Goal: Navigation & Orientation: Find specific page/section

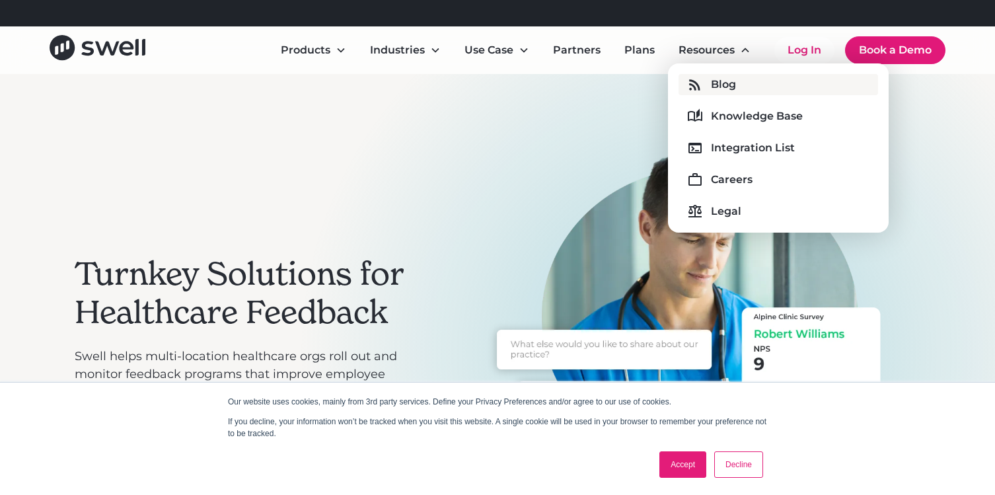
click at [716, 78] on div "Blog" at bounding box center [723, 85] width 25 height 16
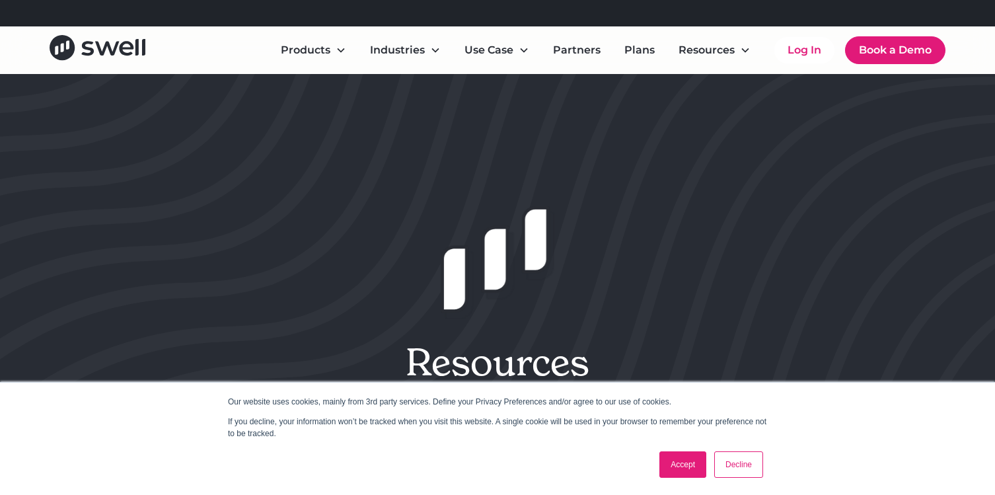
drag, startPoint x: 686, startPoint y: 467, endPoint x: 675, endPoint y: 466, distance: 11.3
click at [686, 467] on link "Accept" at bounding box center [683, 464] width 47 height 26
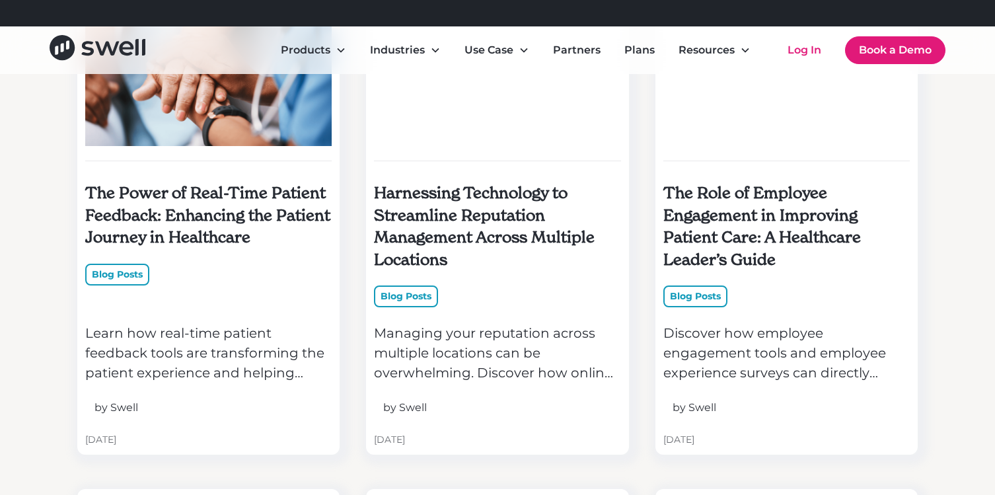
scroll to position [1643, 0]
